Goal: Information Seeking & Learning: Understand process/instructions

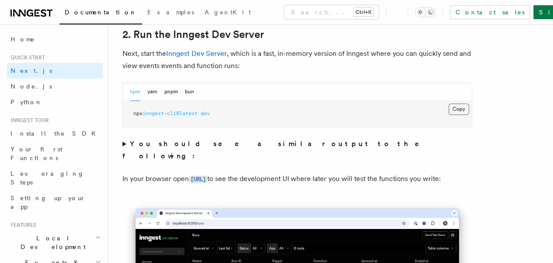
click at [448, 115] on button "Copy Copied" at bounding box center [458, 109] width 21 height 11
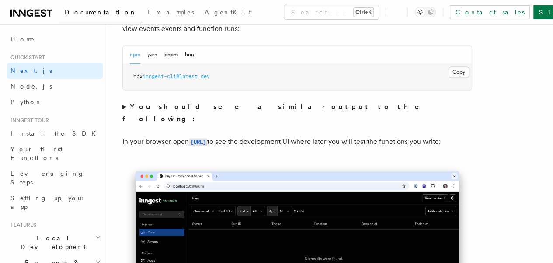
scroll to position [644, 0]
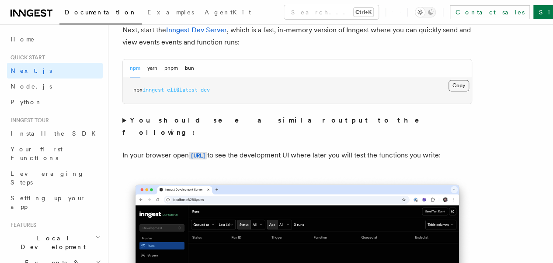
click at [448, 91] on button "Copy Copied" at bounding box center [458, 85] width 21 height 11
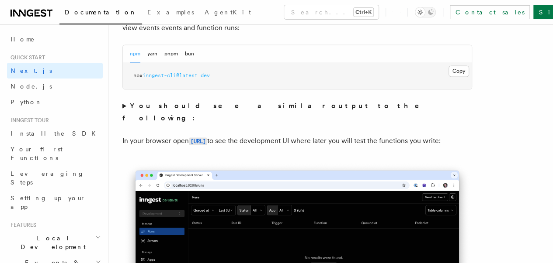
scroll to position [663, 0]
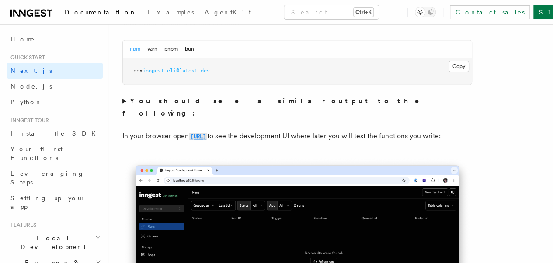
drag, startPoint x: 186, startPoint y: 132, endPoint x: 258, endPoint y: 138, distance: 72.4
click at [258, 138] on p "In your browser open [URL] to see the development UI where later you will test …" at bounding box center [297, 136] width 350 height 13
copy p "[URL]"
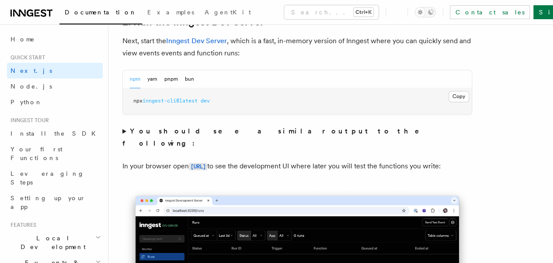
scroll to position [633, 0]
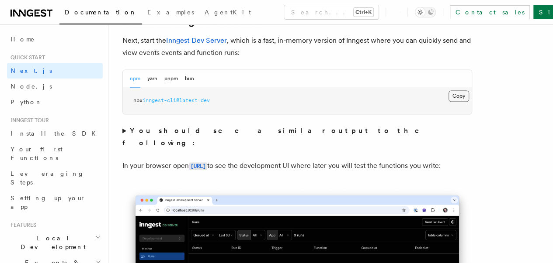
click at [448, 102] on button "Copy Copied" at bounding box center [458, 95] width 21 height 11
drag, startPoint x: 186, startPoint y: 160, endPoint x: 257, endPoint y: 163, distance: 71.3
click at [257, 163] on p "In your browser open [URL] to see the development UI where later you will test …" at bounding box center [297, 166] width 350 height 13
copy p "[URL]"
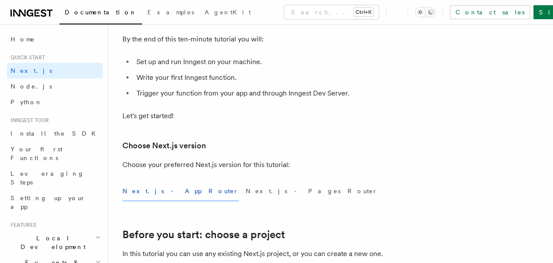
scroll to position [0, 0]
